Goal: Check status: Check status

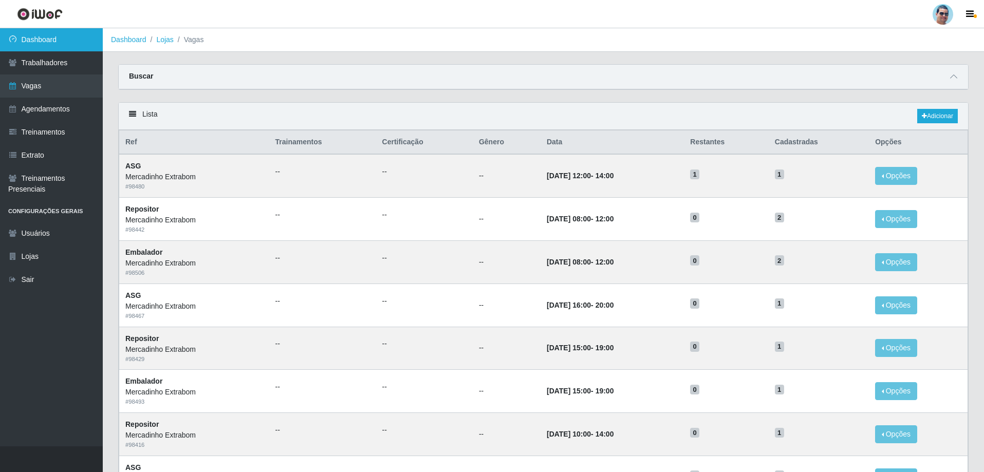
click at [65, 39] on link "Dashboard" at bounding box center [51, 39] width 103 height 23
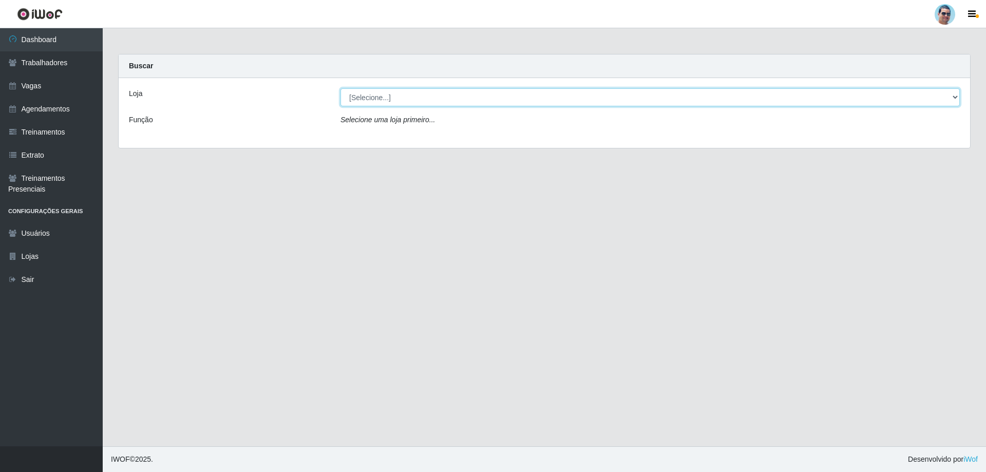
click at [371, 97] on select "[Selecione...] Mercadinho Extrabom" at bounding box center [651, 97] width 620 height 18
select select "175"
click at [341, 88] on select "[Selecione...] Mercadinho Extrabom" at bounding box center [651, 97] width 620 height 18
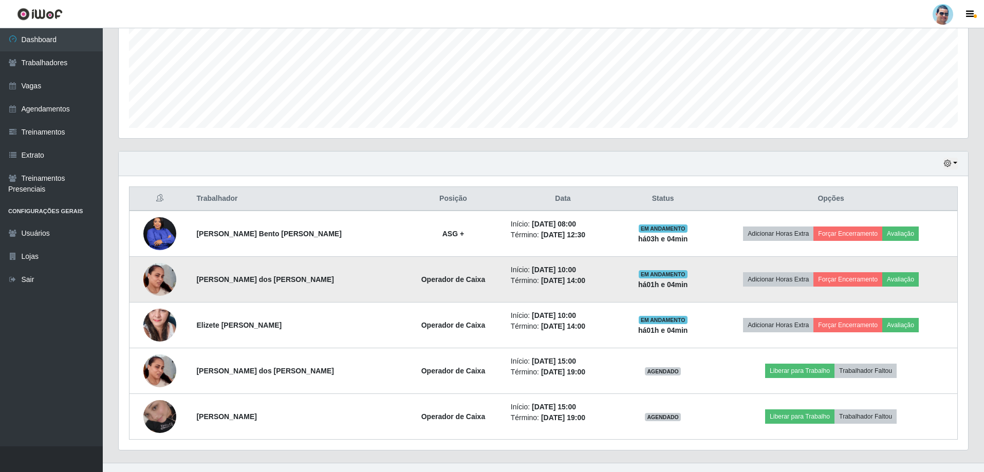
scroll to position [256, 0]
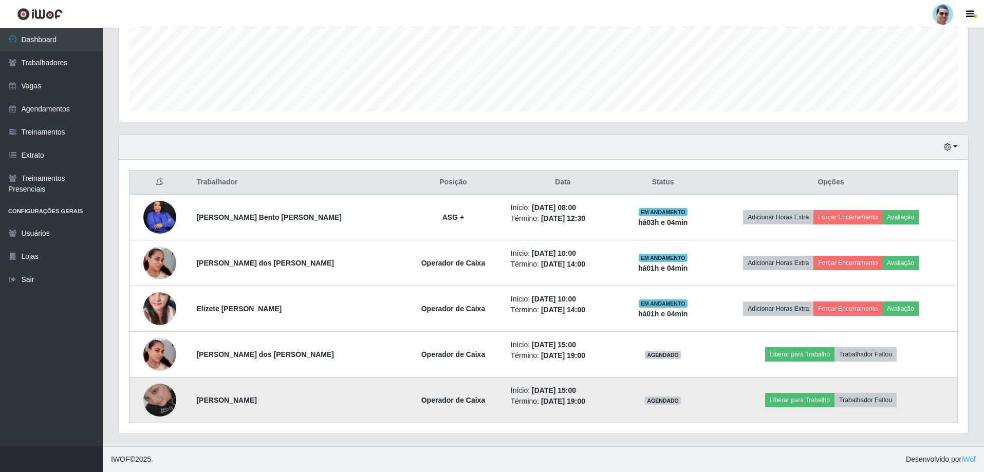
click at [160, 307] on img at bounding box center [159, 400] width 33 height 59
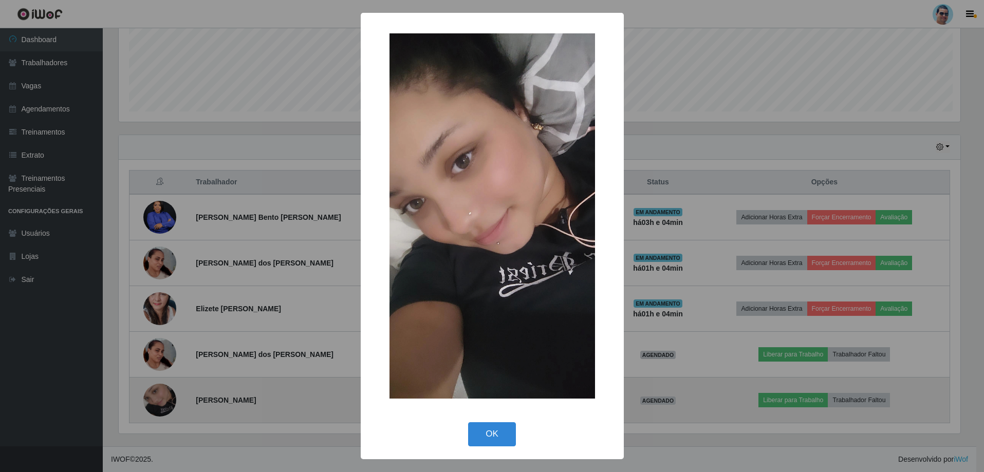
scroll to position [213, 844]
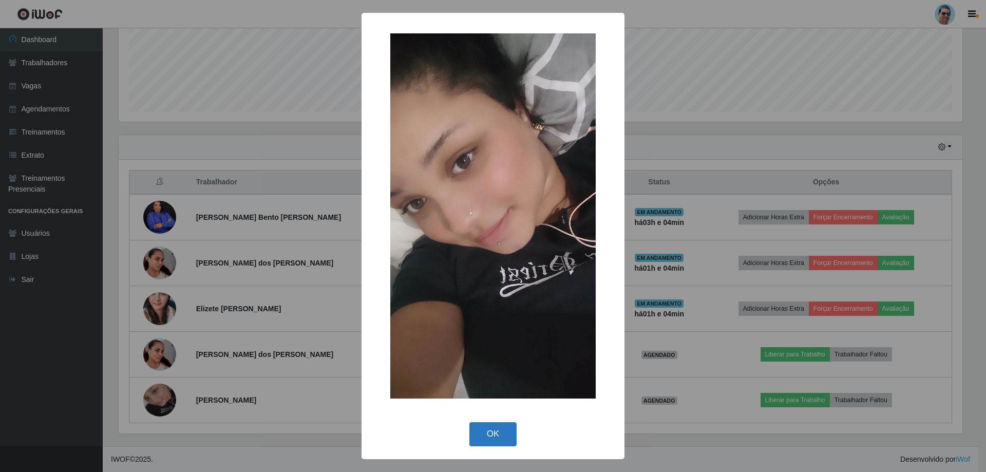
click at [386, 307] on button "OK" at bounding box center [494, 434] width 48 height 24
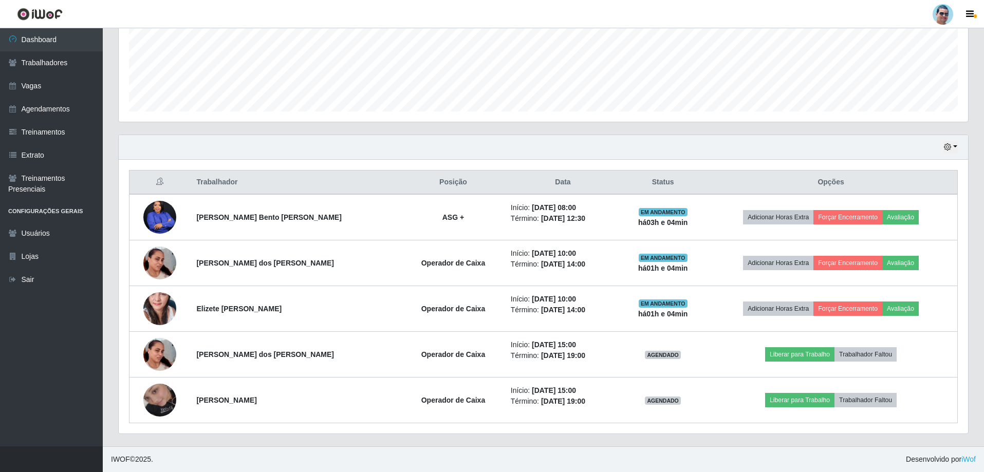
scroll to position [213, 849]
